Goal: Task Accomplishment & Management: Manage account settings

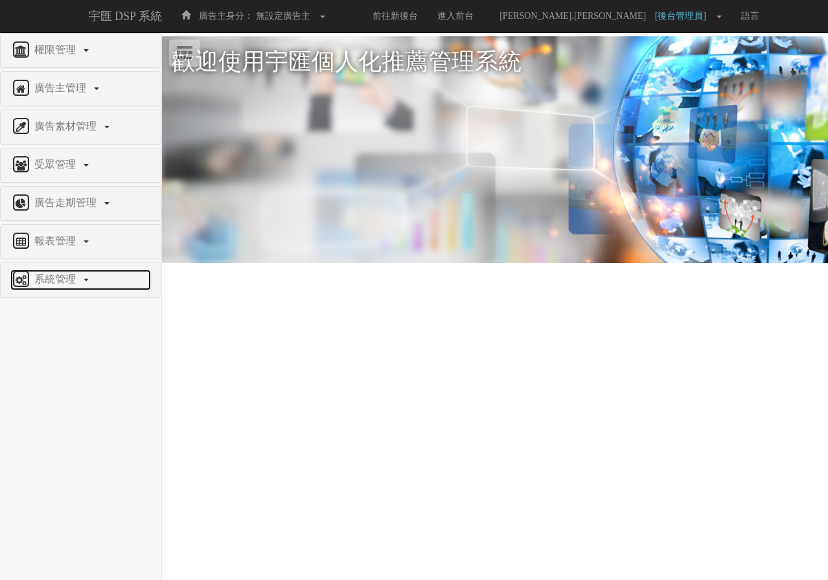
click at [56, 277] on span "系統管理" at bounding box center [56, 278] width 51 height 11
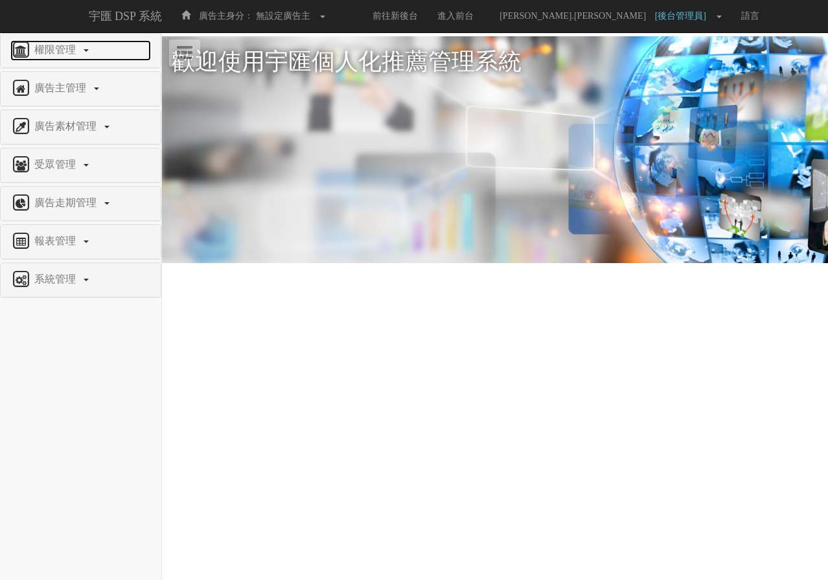
click at [81, 49] on span "權限管理" at bounding box center [56, 49] width 51 height 11
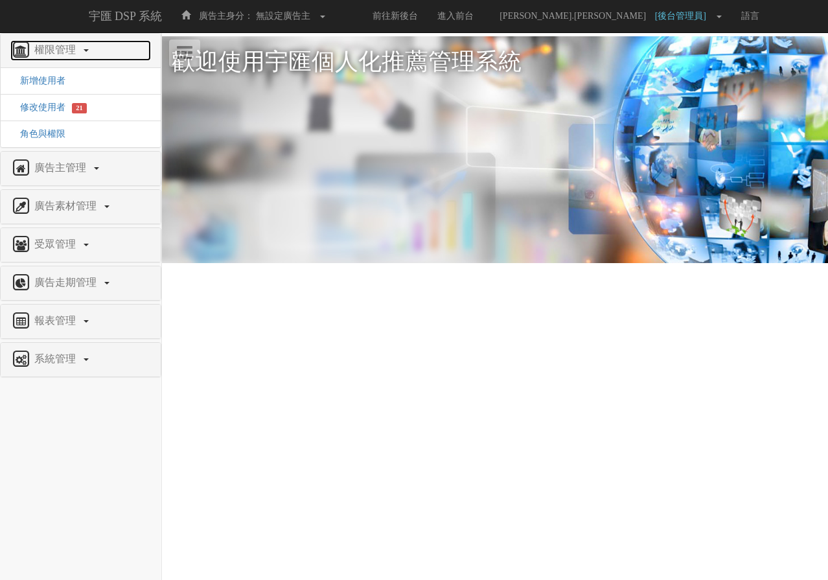
click at [81, 49] on span "權限管理" at bounding box center [56, 49] width 51 height 11
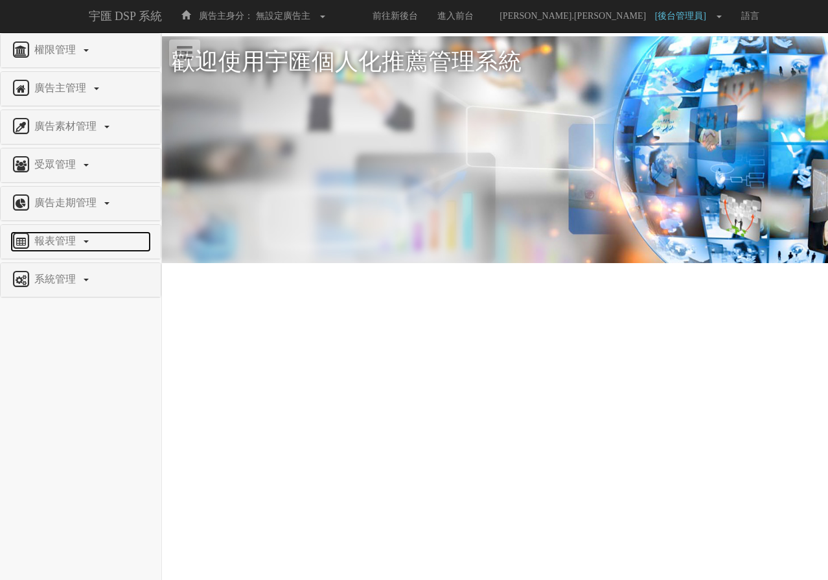
click at [73, 237] on span "報表管理" at bounding box center [56, 240] width 51 height 11
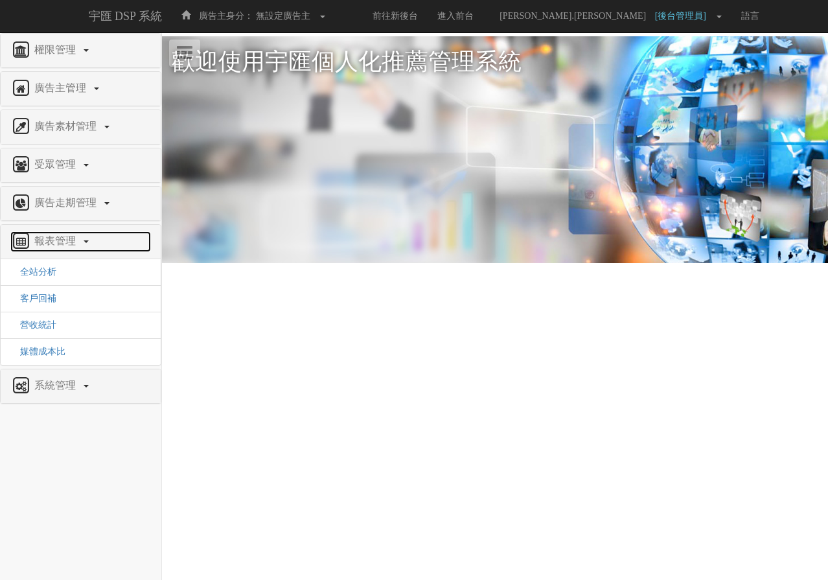
click at [73, 237] on span "報表管理" at bounding box center [56, 240] width 51 height 11
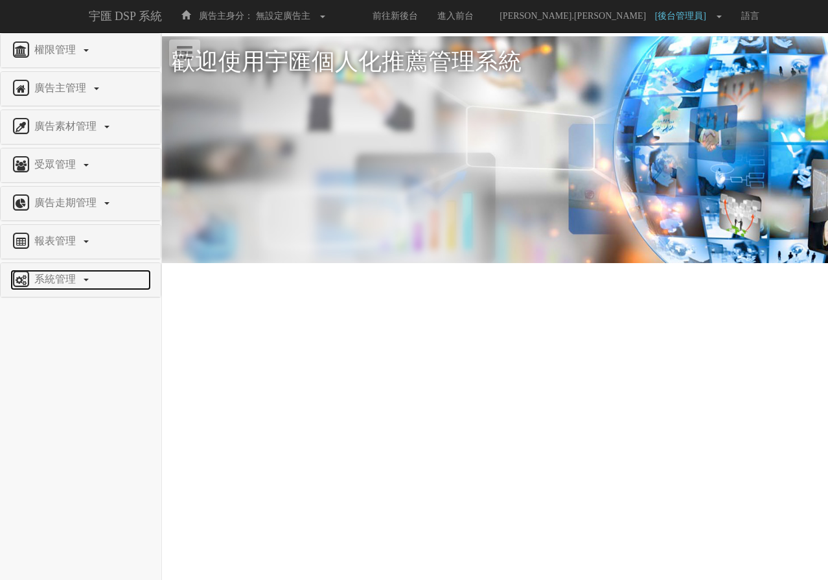
click at [72, 280] on span "系統管理" at bounding box center [56, 278] width 51 height 11
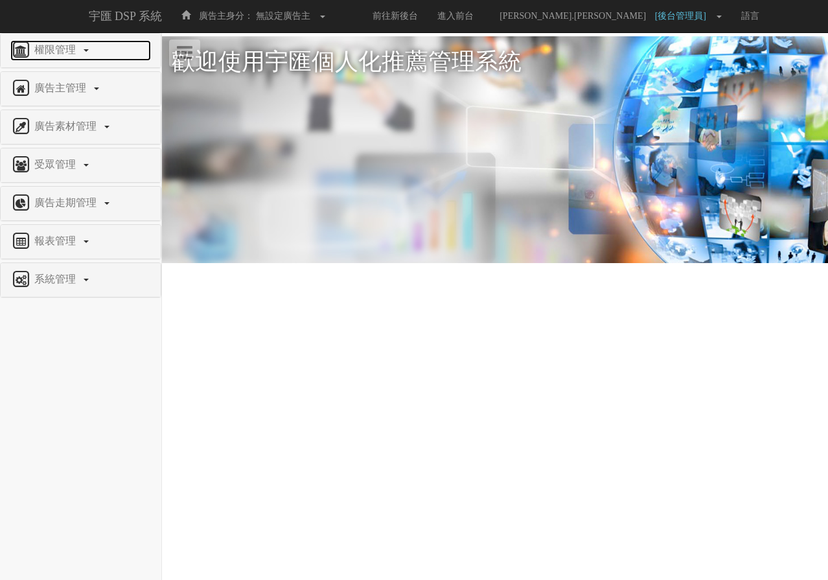
click at [58, 52] on span "權限管理" at bounding box center [56, 49] width 51 height 11
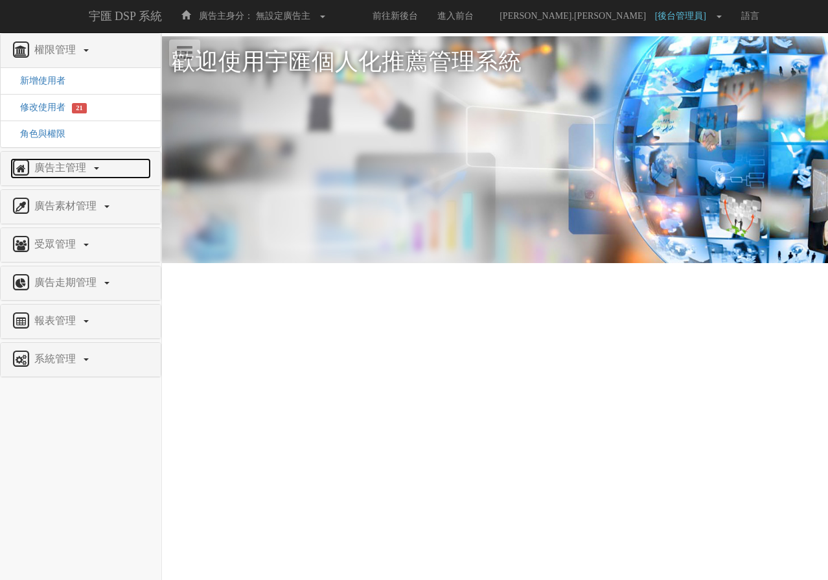
click at [63, 166] on span "廣告主管理" at bounding box center [62, 167] width 62 height 11
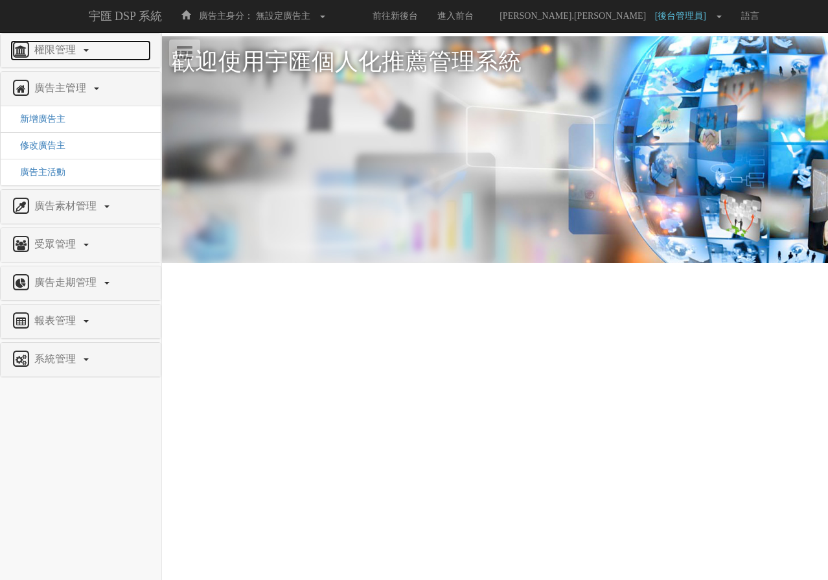
click at [91, 51] on link "權限管理" at bounding box center [80, 50] width 141 height 21
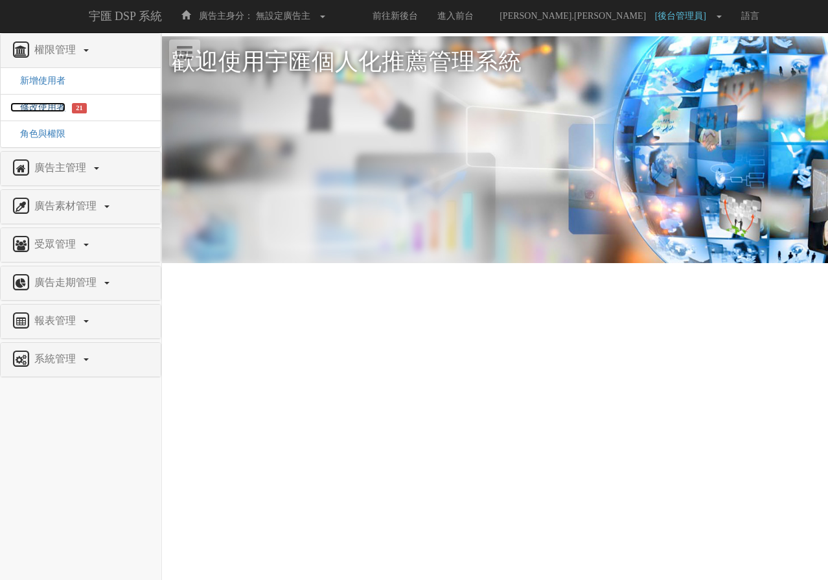
click at [57, 102] on span "修改使用者" at bounding box center [37, 107] width 55 height 10
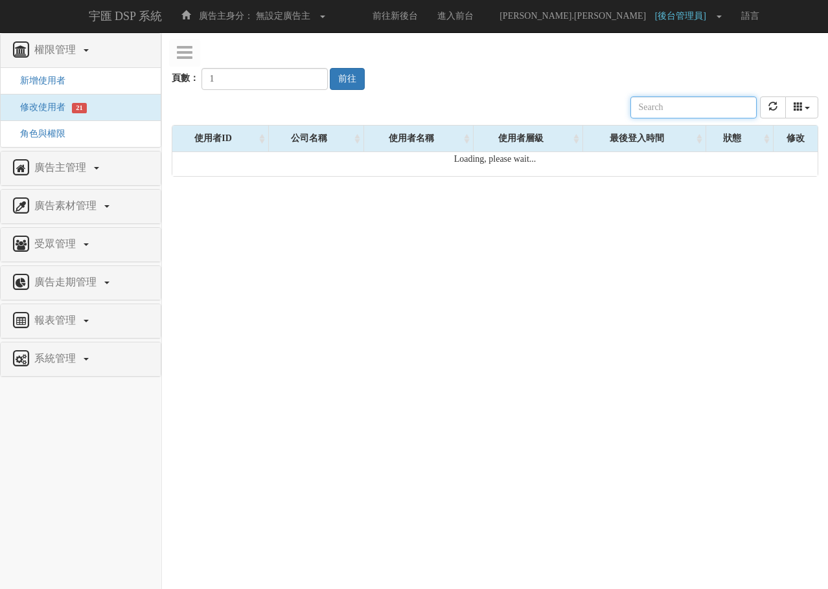
click at [657, 102] on input "text" at bounding box center [693, 107] width 126 height 22
type input "e"
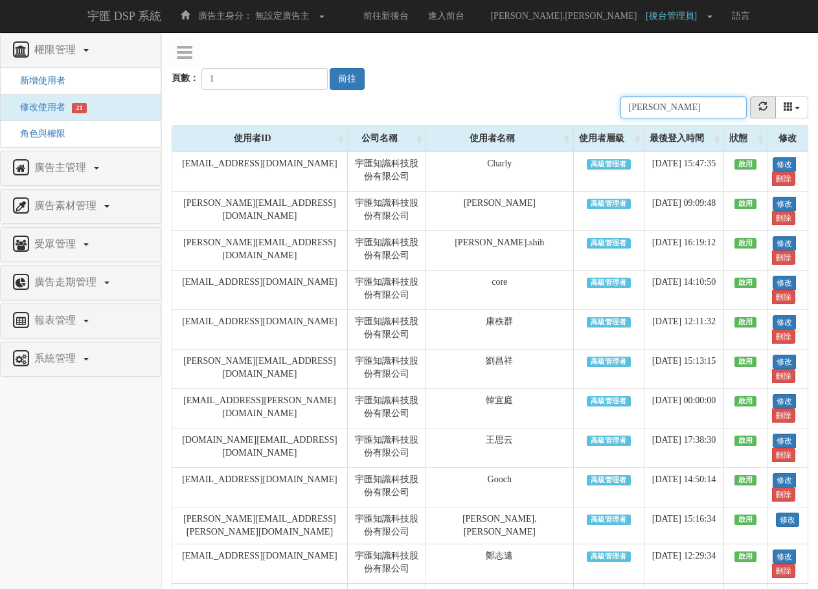
type input "liz"
click at [763, 112] on button "refresh" at bounding box center [763, 107] width 26 height 22
click at [549, 82] on div "頁數： 1 前往" at bounding box center [490, 66] width 637 height 48
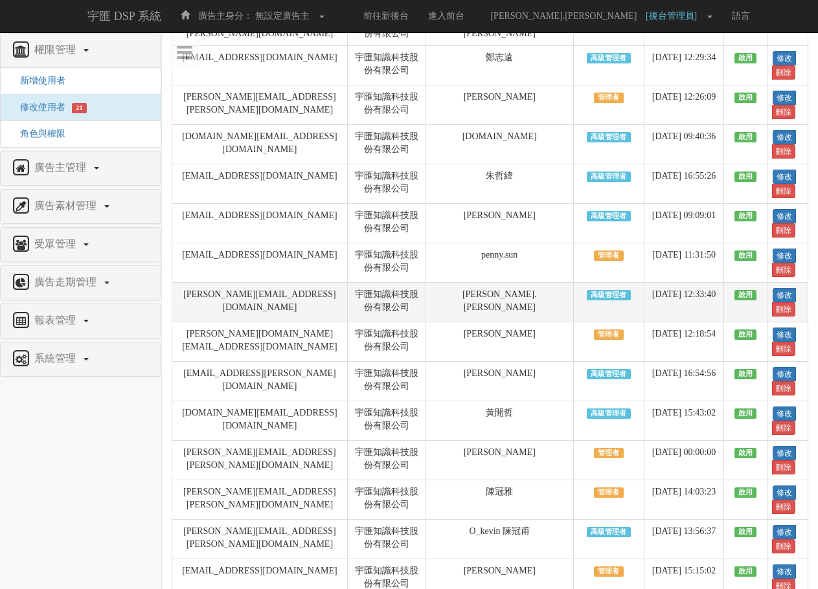
click at [741, 297] on span "啟用" at bounding box center [745, 295] width 23 height 10
click at [774, 288] on link "修改" at bounding box center [784, 295] width 23 height 14
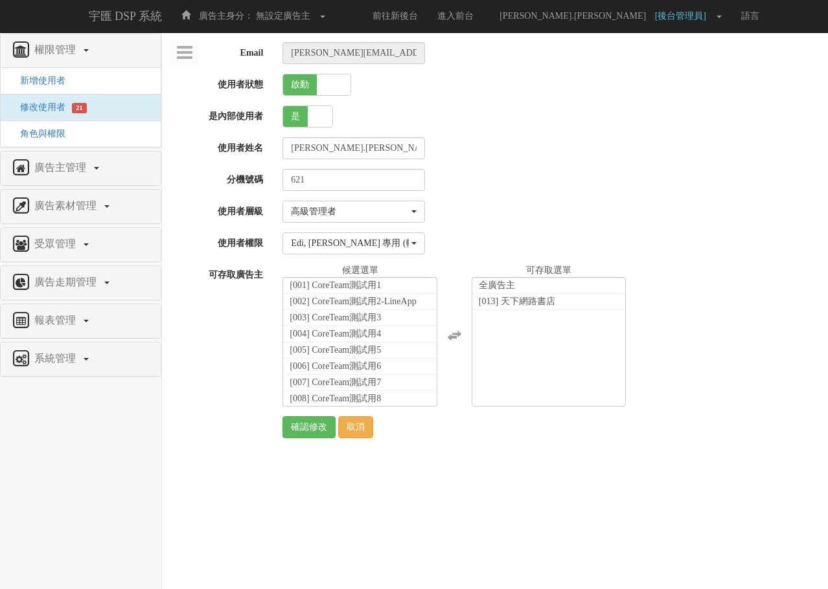
select select "SuperManager"
select select "70"
click at [368, 210] on div "高級管理者" at bounding box center [350, 211] width 118 height 13
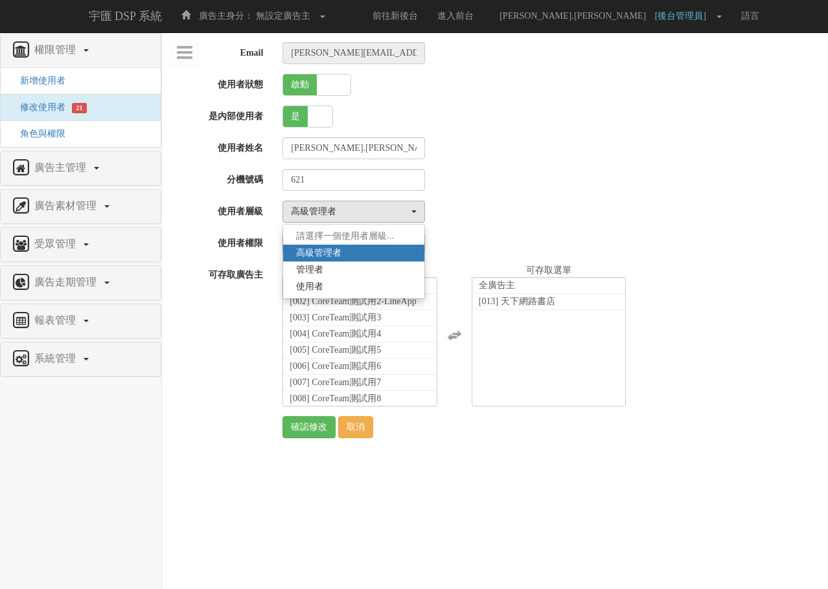
click at [504, 202] on div "請選擇一個使用者層級... 高級管理者 管理者 使用者 高級管理者 請選擇一個使用者層級... 高級管理者 管理者 使用者" at bounding box center [550, 212] width 555 height 22
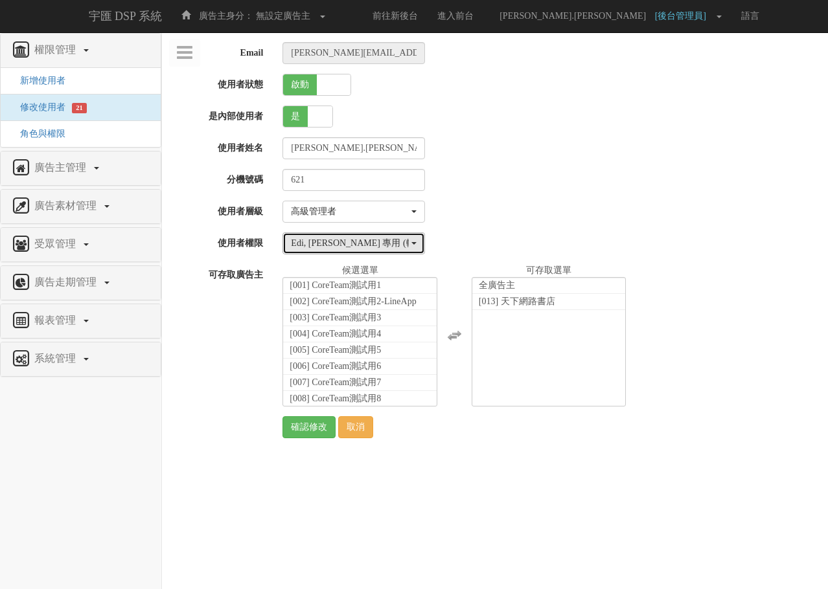
click at [363, 240] on div "Edi, Liz 專用 (轉換類型)" at bounding box center [350, 243] width 118 height 13
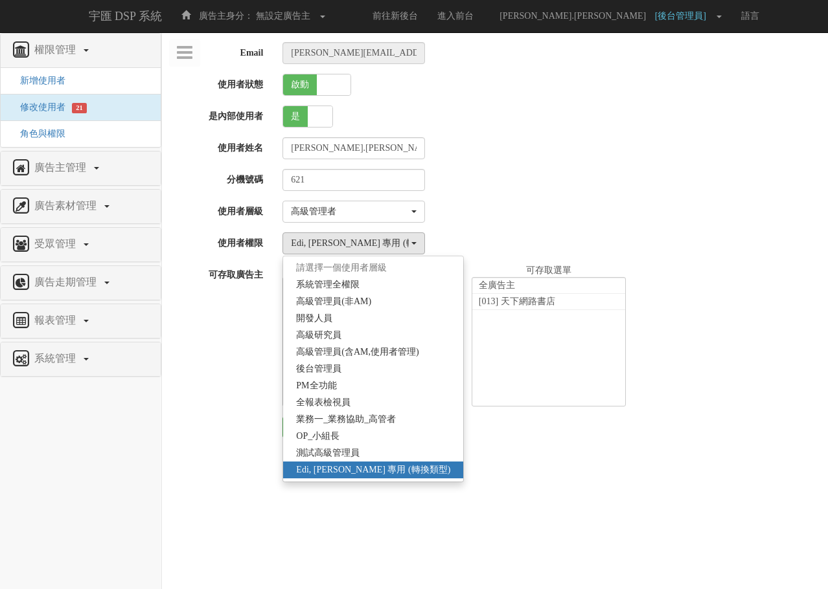
click at [555, 219] on div "請選擇一個使用者層級... 高級管理者 管理者 使用者 高級管理者 請選擇一個使用者層級... 高級管理者 管理者 使用者" at bounding box center [550, 212] width 555 height 22
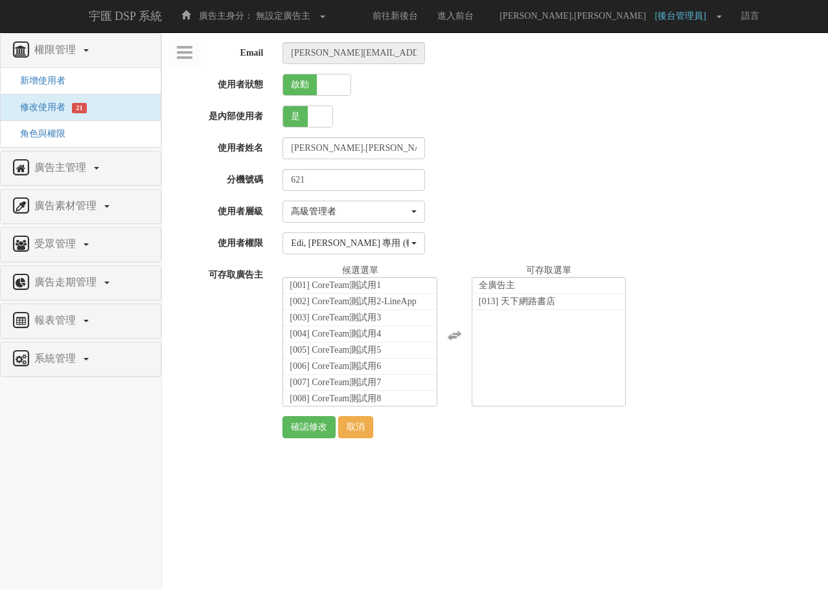
click at [513, 219] on div "請選擇一個使用者層級... 高級管理者 管理者 使用者 高級管理者 請選擇一個使用者層級... 高級管理者 管理者 使用者" at bounding box center [550, 212] width 555 height 22
click at [61, 131] on span "角色與權限" at bounding box center [37, 134] width 55 height 10
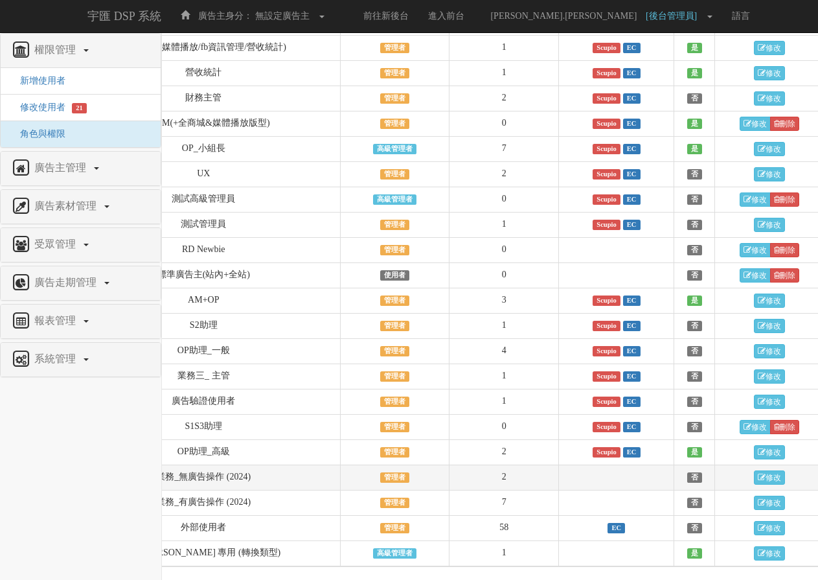
scroll to position [809, 111]
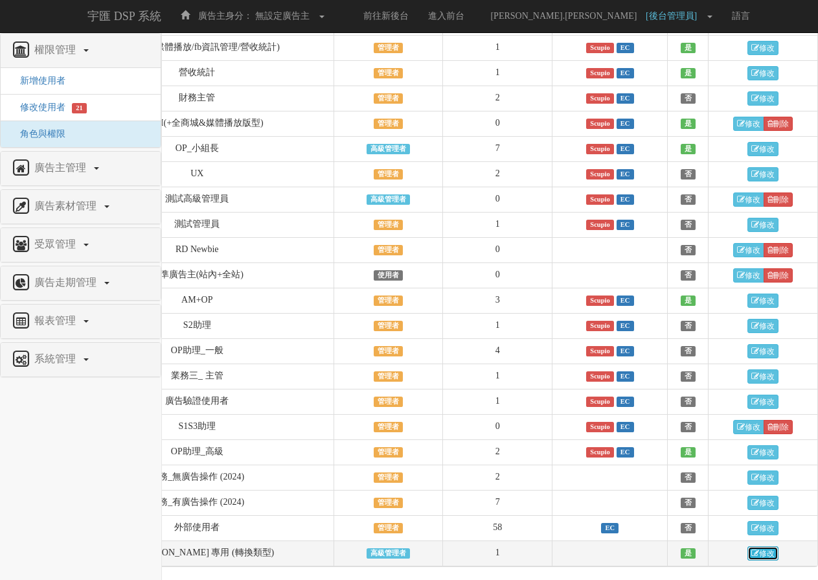
click at [773, 556] on link "修改" at bounding box center [762, 553] width 31 height 14
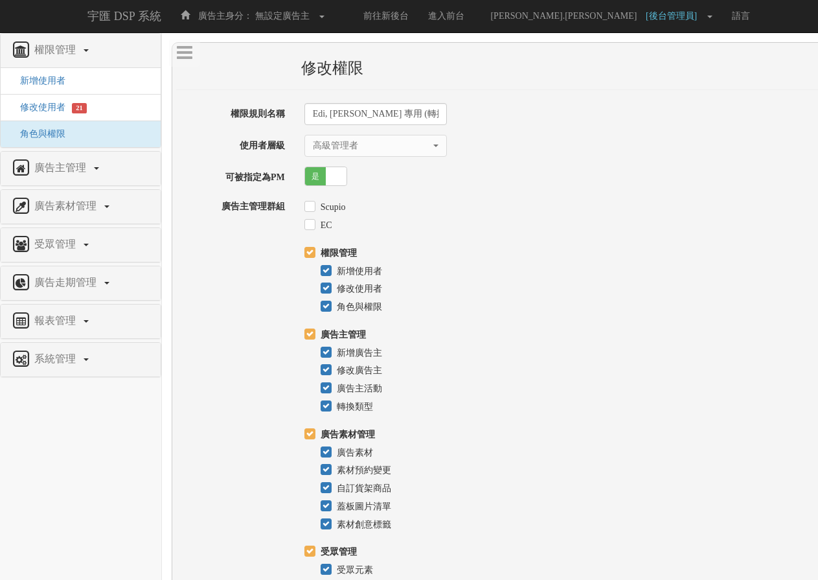
select select "SuperManager"
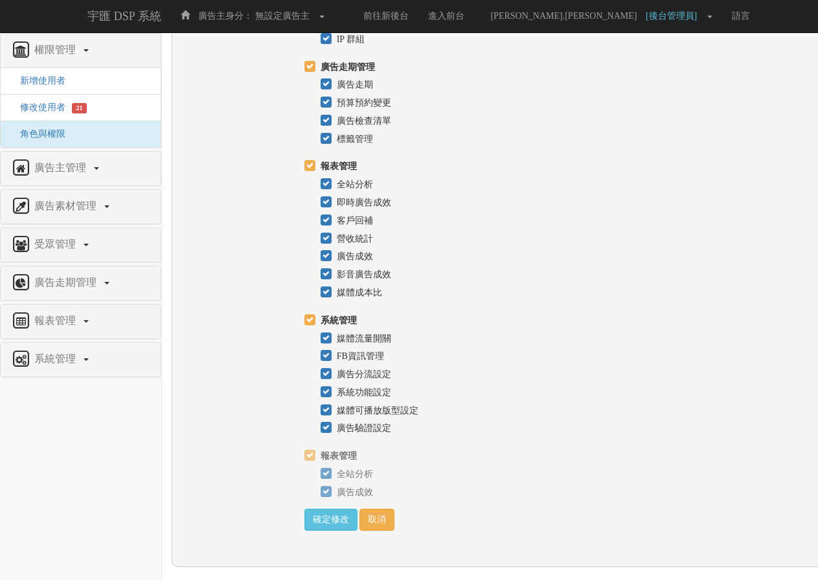
scroll to position [579, 0]
click at [380, 524] on link "取消" at bounding box center [376, 519] width 35 height 22
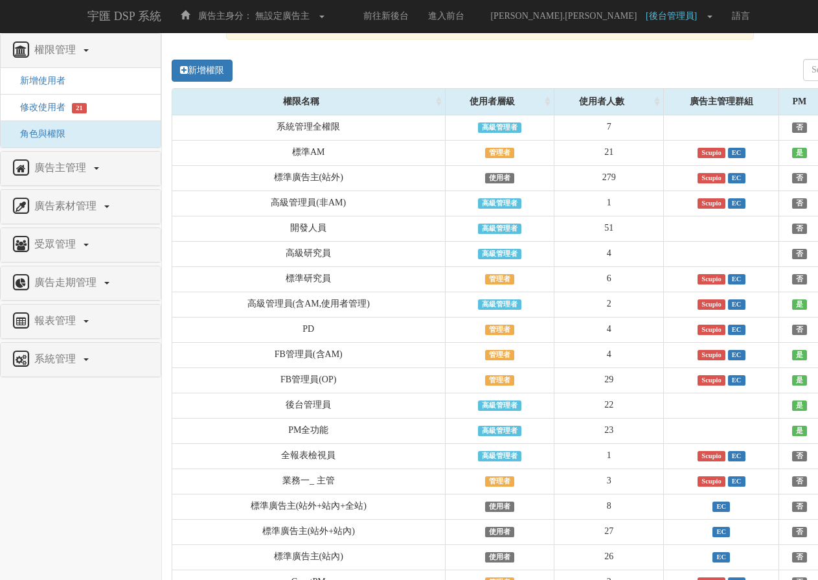
scroll to position [65, 0]
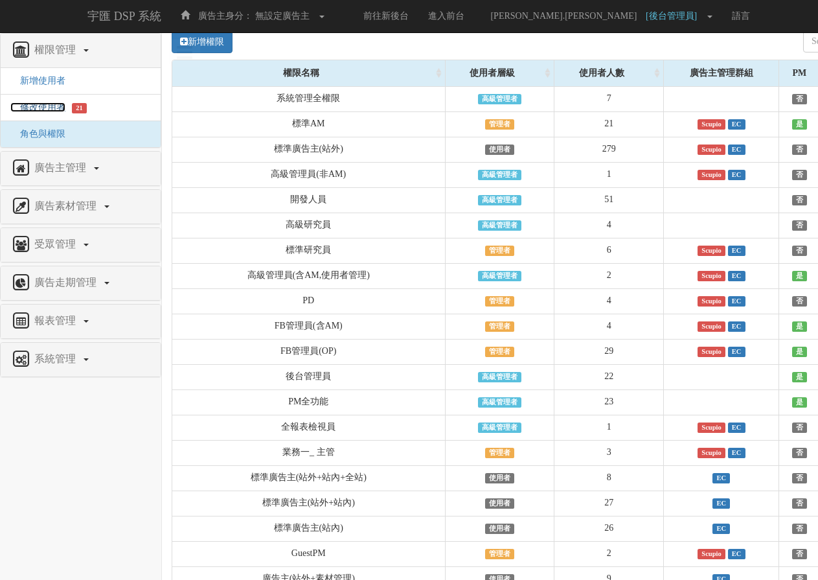
click at [49, 107] on span "修改使用者" at bounding box center [37, 107] width 55 height 10
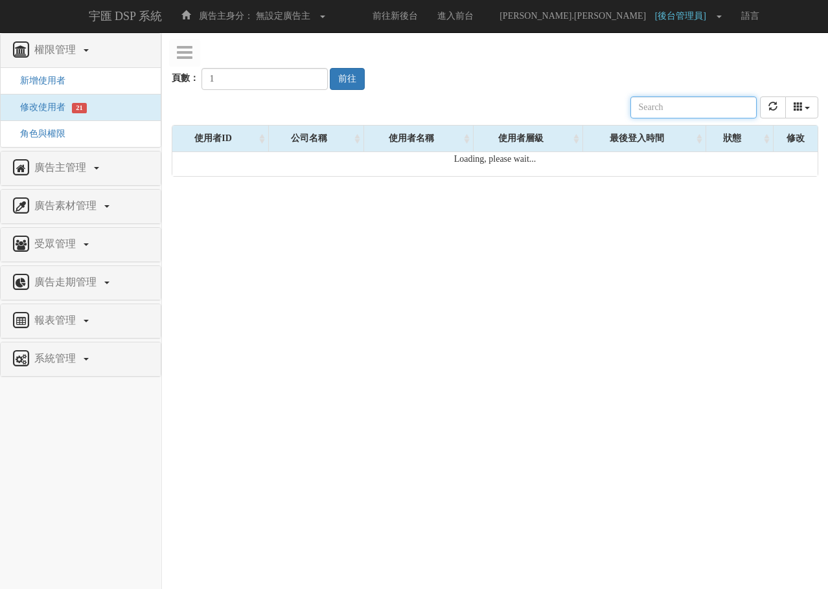
click at [555, 101] on div "公司名稱 使用者名稱 聯絡電話 角色 使用者層級 廣告主 註冊時間 最後登入時間 近一個月登入次數 狀態" at bounding box center [495, 107] width 646 height 35
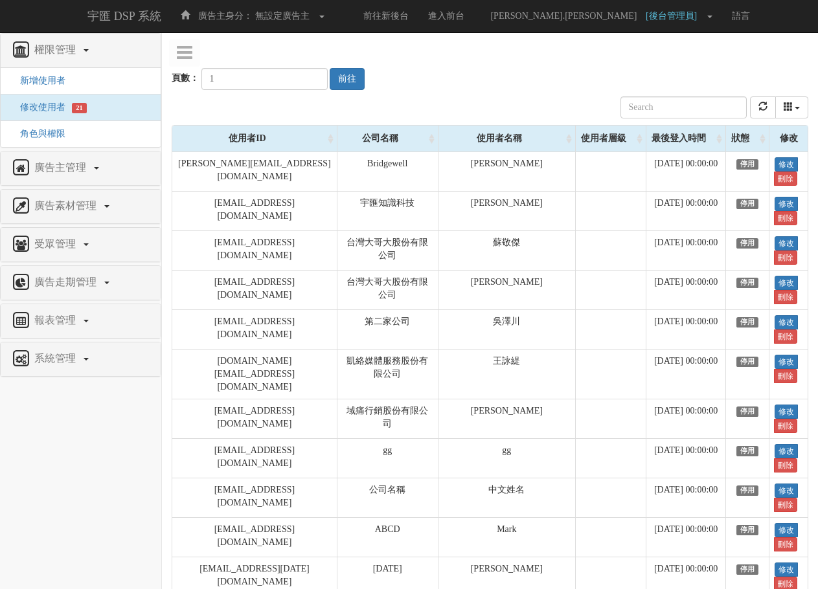
click at [555, 101] on div "公司名稱 使用者名稱 聯絡電話 角色 使用者層級 廣告主 註冊時間 最後登入時間 近一個月登入次數 狀態" at bounding box center [490, 107] width 637 height 35
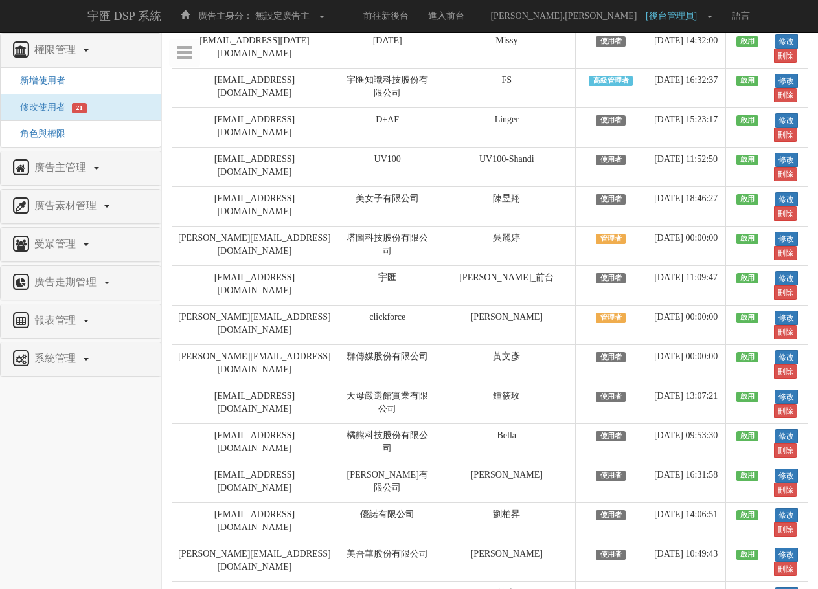
scroll to position [13929, 0]
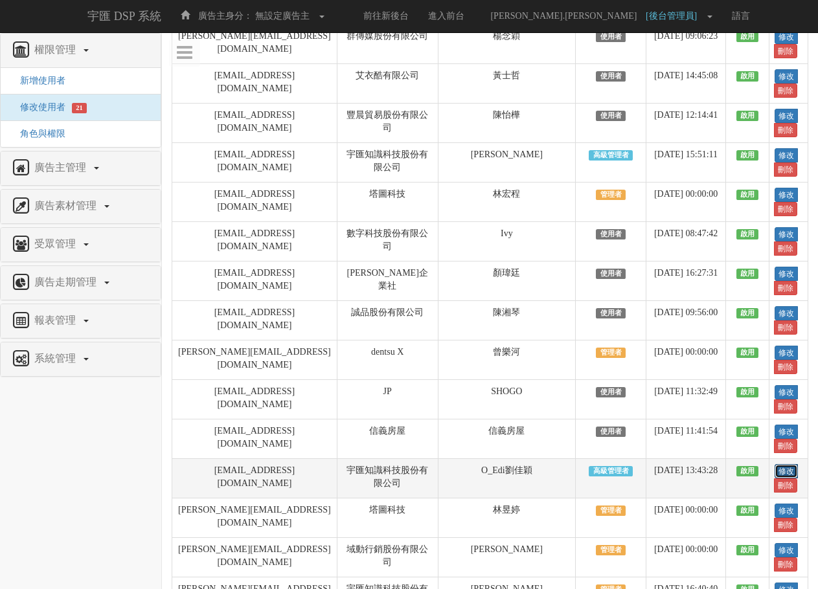
click at [775, 464] on link "修改" at bounding box center [785, 471] width 23 height 14
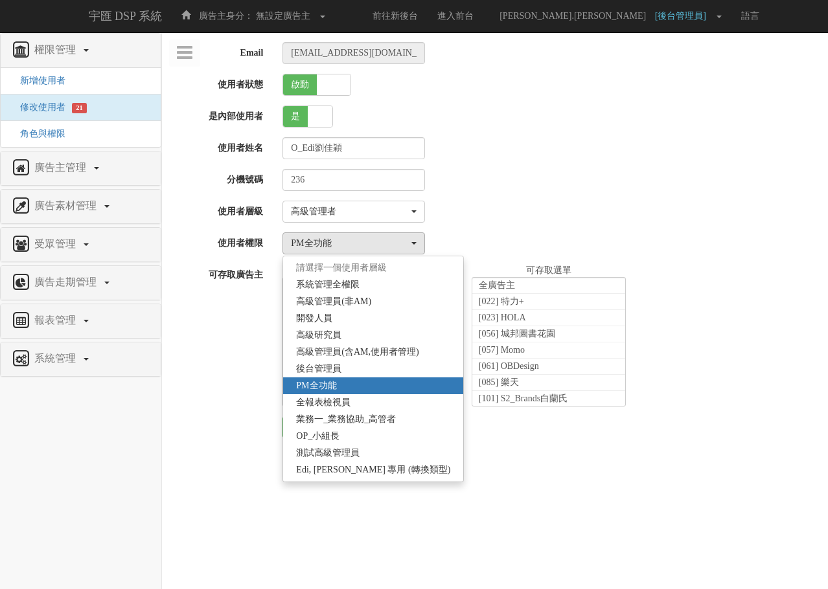
select select "SuperManager"
click at [355, 463] on link "Edi, Liz 專用 (轉換類型)" at bounding box center [373, 470] width 180 height 17
select select "70"
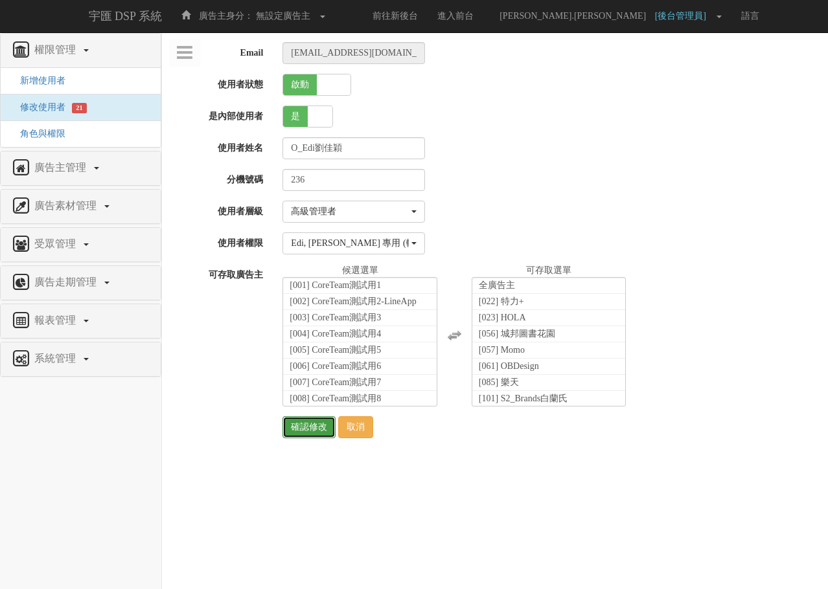
click at [305, 429] on input "確認修改" at bounding box center [308, 427] width 53 height 22
click at [657, 107] on div "是 否" at bounding box center [550, 117] width 555 height 22
